Goal: Task Accomplishment & Management: Use online tool/utility

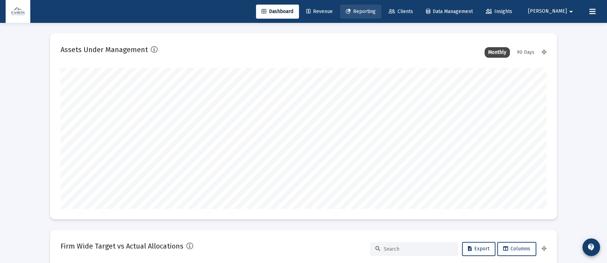
click at [376, 8] on span "Reporting" at bounding box center [361, 11] width 30 height 6
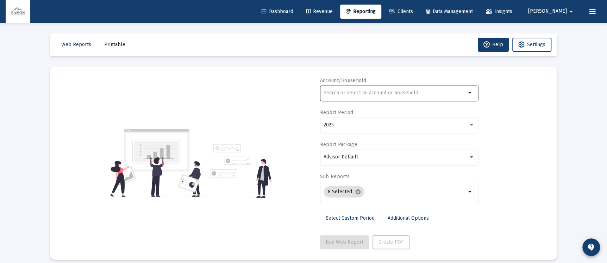
click at [381, 88] on div at bounding box center [395, 92] width 143 height 17
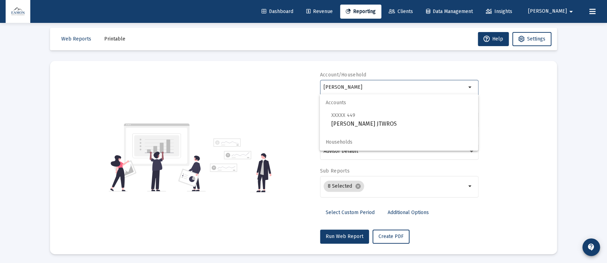
scroll to position [7, 0]
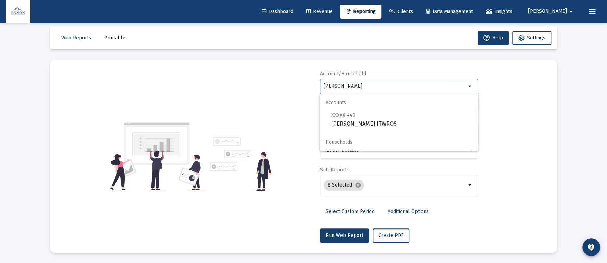
drag, startPoint x: 350, startPoint y: 86, endPoint x: 287, endPoint y: 92, distance: 62.7
click at [287, 92] on div "Account/Household [PERSON_NAME] da arrow_drop_down Report Period 2025 Report Pa…" at bounding box center [304, 156] width 486 height 172
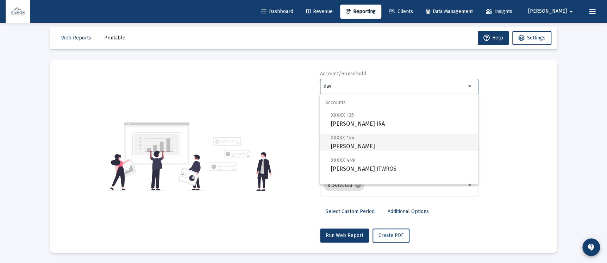
scroll to position [28, 0]
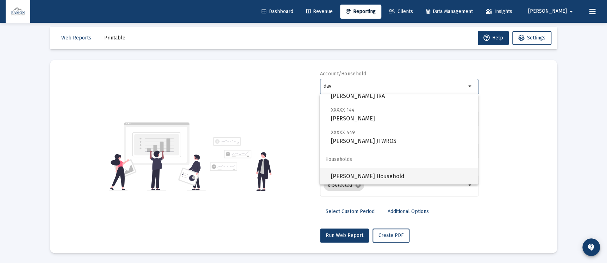
click at [368, 172] on span "[PERSON_NAME] Household" at bounding box center [402, 176] width 142 height 17
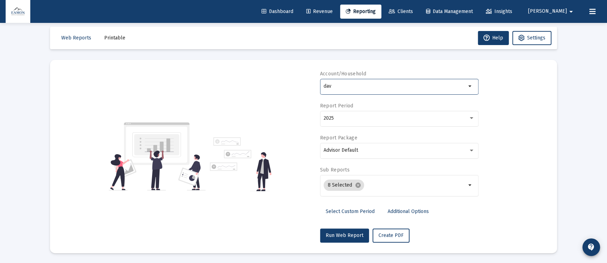
type input "[PERSON_NAME] Household"
click at [342, 233] on span "Run Web Report" at bounding box center [345, 236] width 38 height 6
select select "View all"
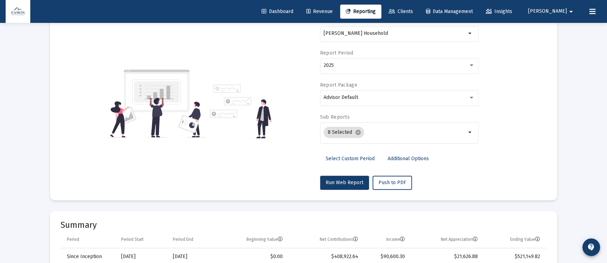
scroll to position [7, 0]
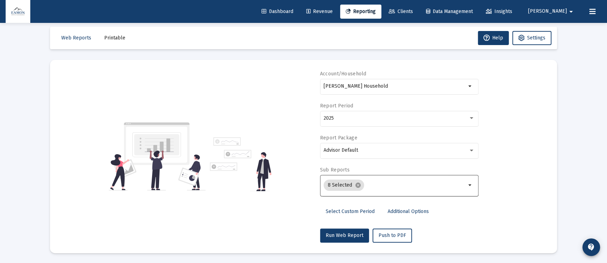
click at [430, 184] on input "Selection" at bounding box center [416, 186] width 99 height 6
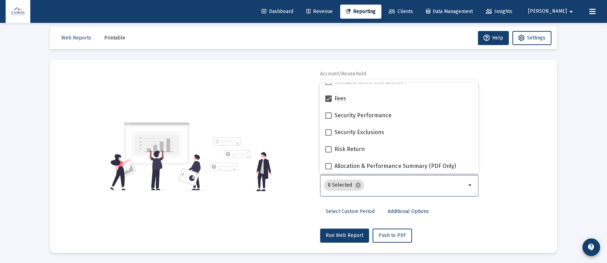
scroll to position [282, 0]
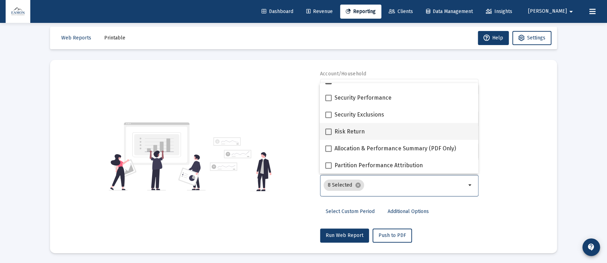
click at [329, 129] on span at bounding box center [329, 132] width 6 height 6
click at [329, 135] on input "Risk Return" at bounding box center [328, 135] width 0 height 0
checkbox input "true"
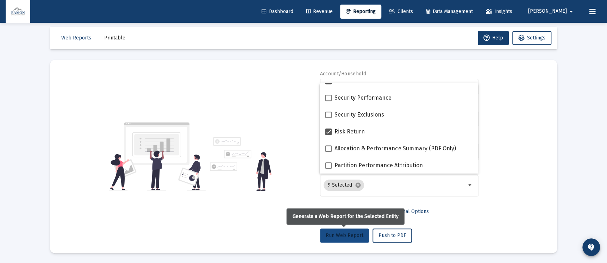
click at [333, 235] on span "Run Web Report" at bounding box center [345, 236] width 38 height 6
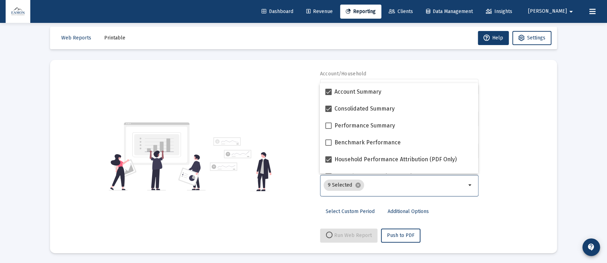
click at [440, 187] on input "Selection" at bounding box center [416, 186] width 99 height 6
select select "View all"
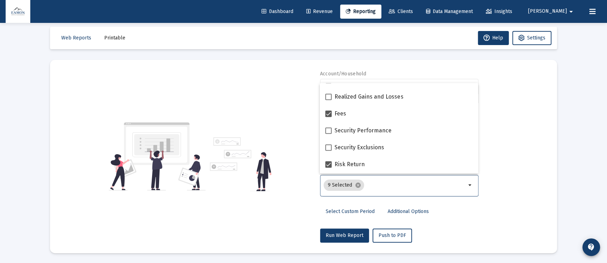
scroll to position [264, 0]
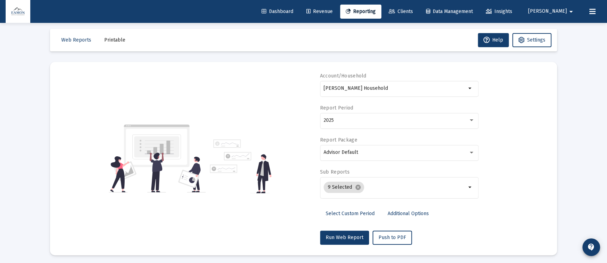
scroll to position [0, 0]
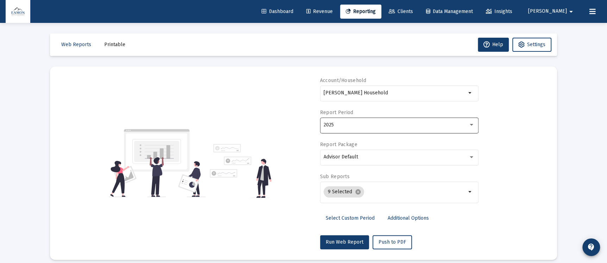
click at [366, 128] on div "2025" at bounding box center [396, 125] width 145 height 6
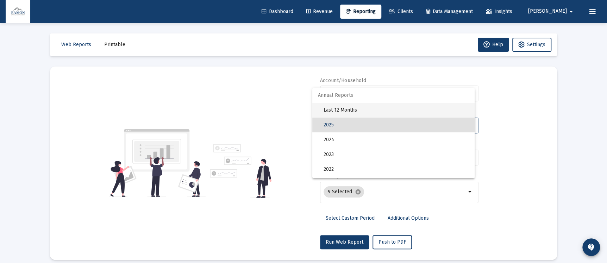
click at [363, 110] on span "Last 12 Months" at bounding box center [397, 110] width 146 height 15
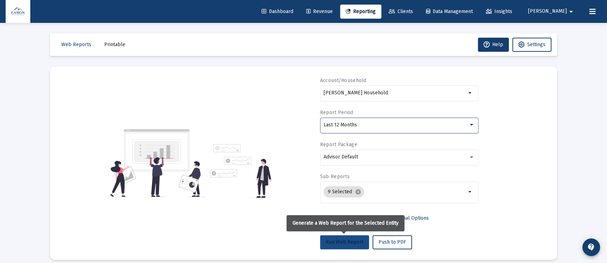
click at [339, 238] on button "Run Web Report" at bounding box center [344, 242] width 49 height 14
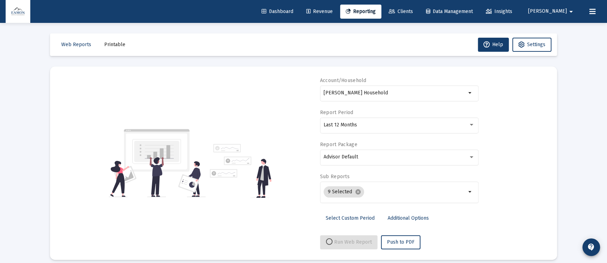
select select "View all"
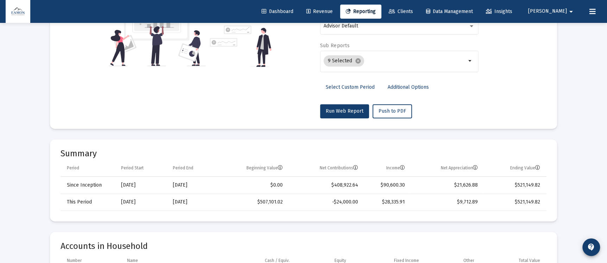
scroll to position [76, 0]
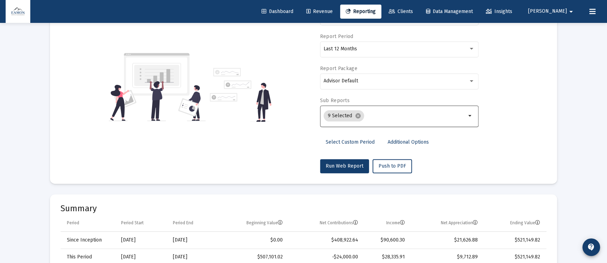
click at [416, 117] on input "Selection" at bounding box center [416, 116] width 99 height 6
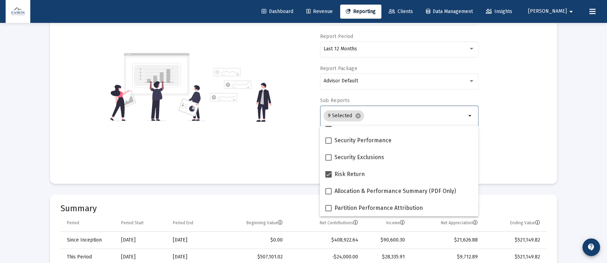
scroll to position [129, 0]
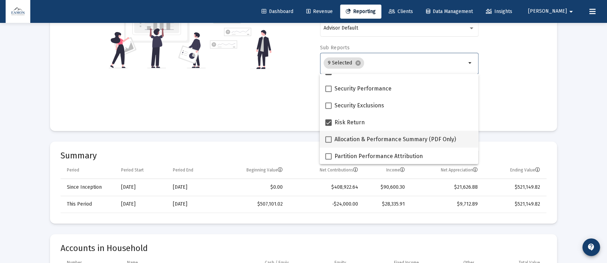
click at [405, 136] on span "Allocation & Performance Summary (PDF Only)" at bounding box center [395, 139] width 121 height 8
click at [329, 143] on input "Allocation & Performance Summary (PDF Only)" at bounding box center [328, 143] width 0 height 0
checkbox input "true"
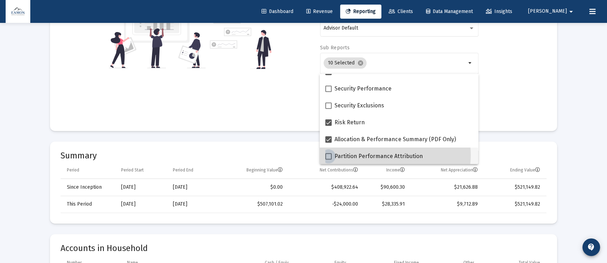
click at [388, 154] on span "Partition Performance Attribution" at bounding box center [379, 156] width 88 height 8
click at [329, 160] on input "Partition Performance Attribution" at bounding box center [328, 160] width 0 height 0
checkbox input "true"
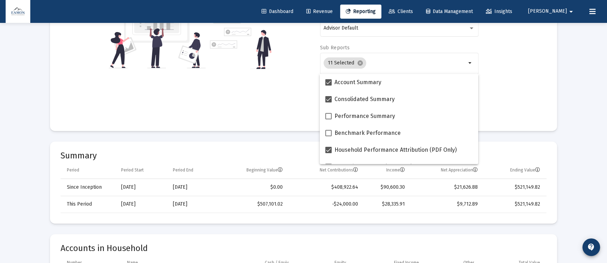
scroll to position [0, 0]
click at [522, 93] on div "Account/Household [PERSON_NAME] Household arrow_drop_down Report Period Last 12…" at bounding box center [304, 34] width 486 height 172
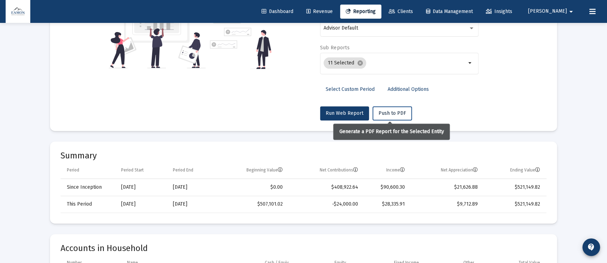
click at [390, 111] on span "Push to PDF" at bounding box center [392, 113] width 27 height 6
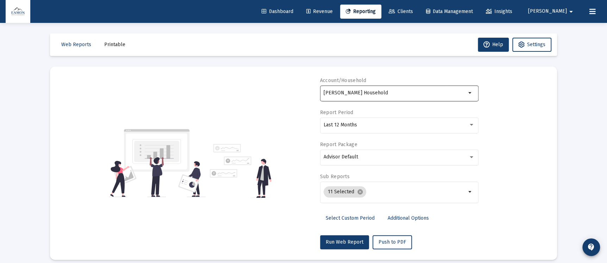
click at [379, 90] on input "[PERSON_NAME] Household" at bounding box center [395, 93] width 143 height 6
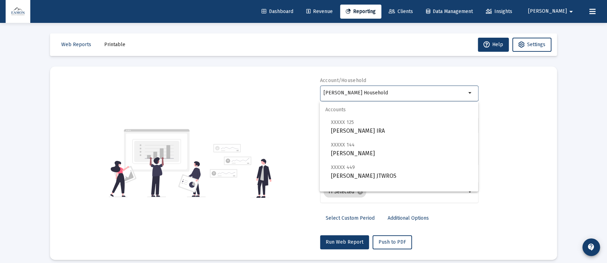
click at [379, 90] on input "[PERSON_NAME] Household" at bounding box center [395, 93] width 143 height 6
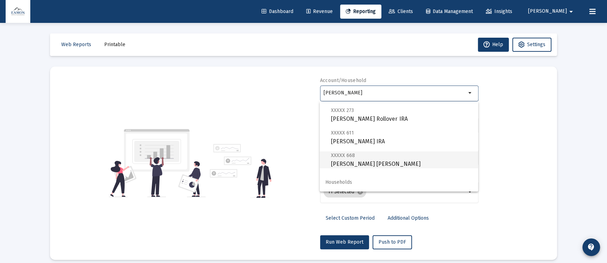
scroll to position [67, 0]
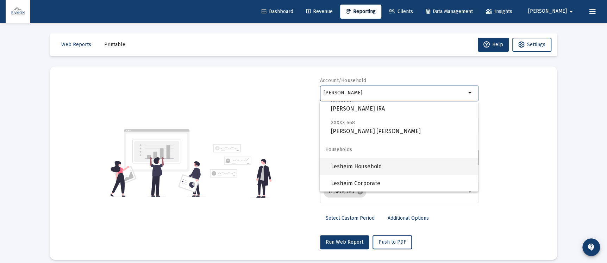
click at [374, 164] on span "Lesheim Household" at bounding box center [402, 166] width 142 height 17
type input "Lesheim Household"
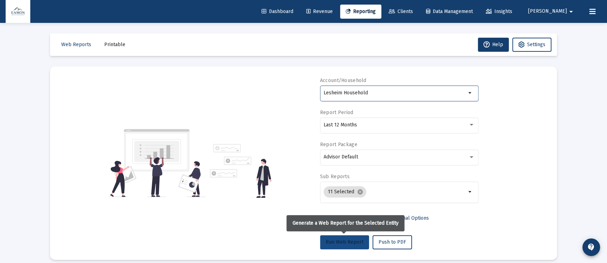
click at [347, 241] on span "Run Web Report" at bounding box center [345, 242] width 38 height 6
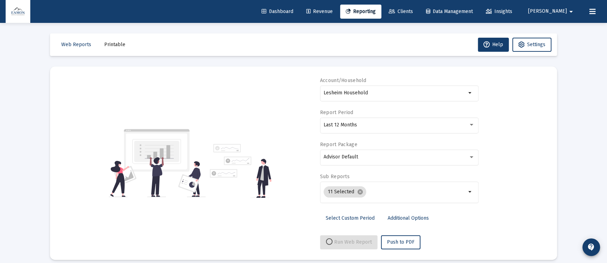
select select "View all"
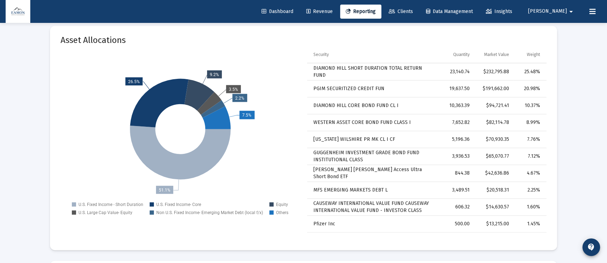
scroll to position [951, 0]
